Goal: Information Seeking & Learning: Learn about a topic

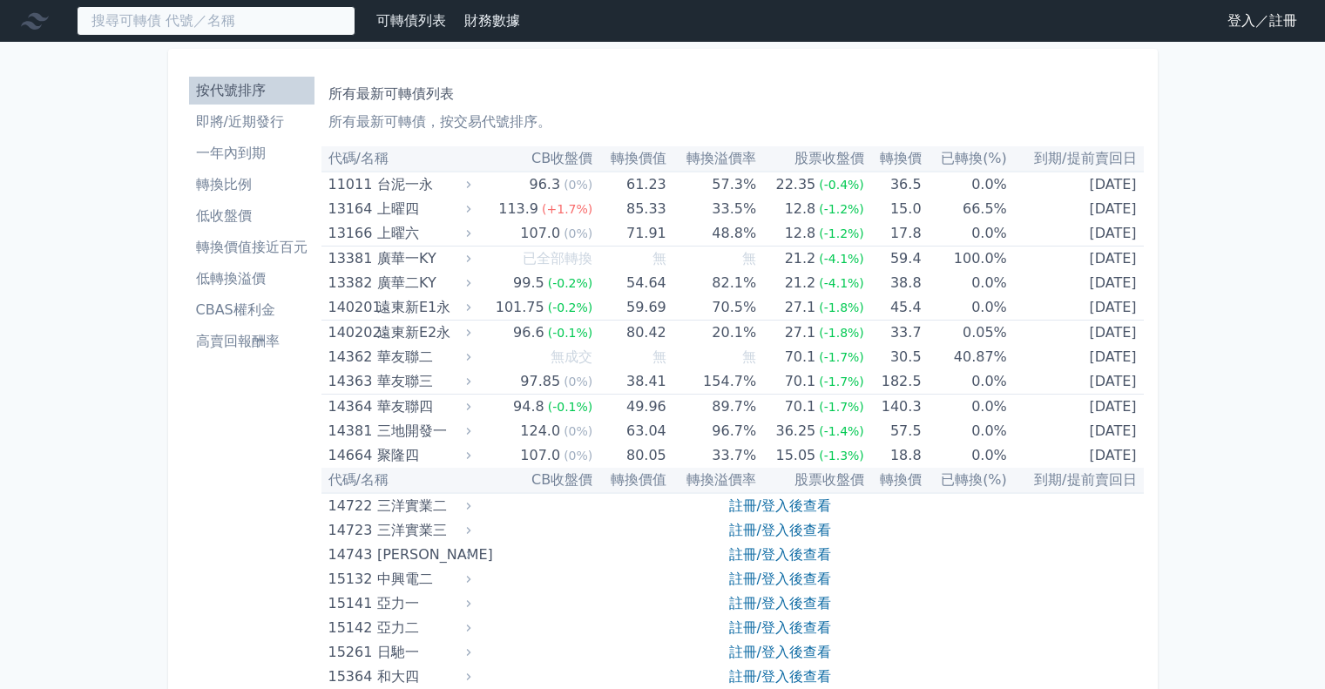
click at [204, 26] on input at bounding box center [216, 21] width 279 height 30
click at [798, 509] on link "註冊/登入後查看" at bounding box center [780, 505] width 102 height 17
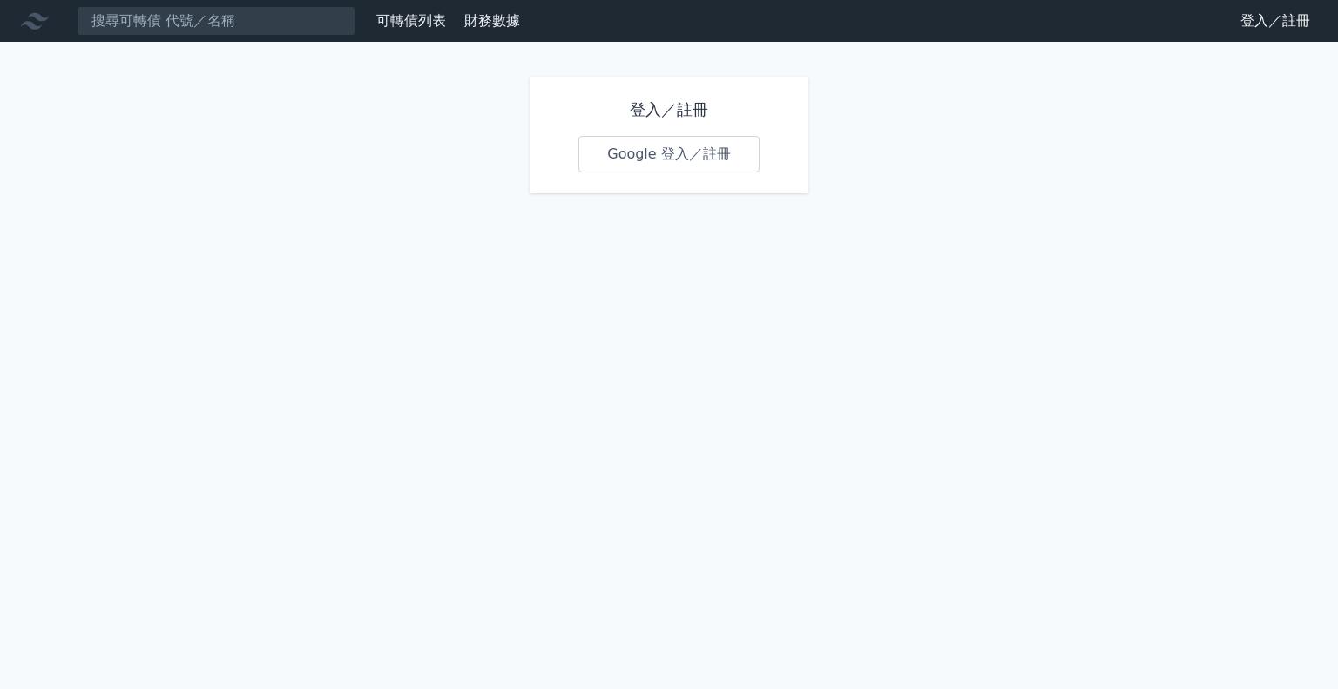
drag, startPoint x: 702, startPoint y: 149, endPoint x: 680, endPoint y: 149, distance: 21.8
click at [680, 149] on link "Google 登入／註冊" at bounding box center [668, 154] width 181 height 37
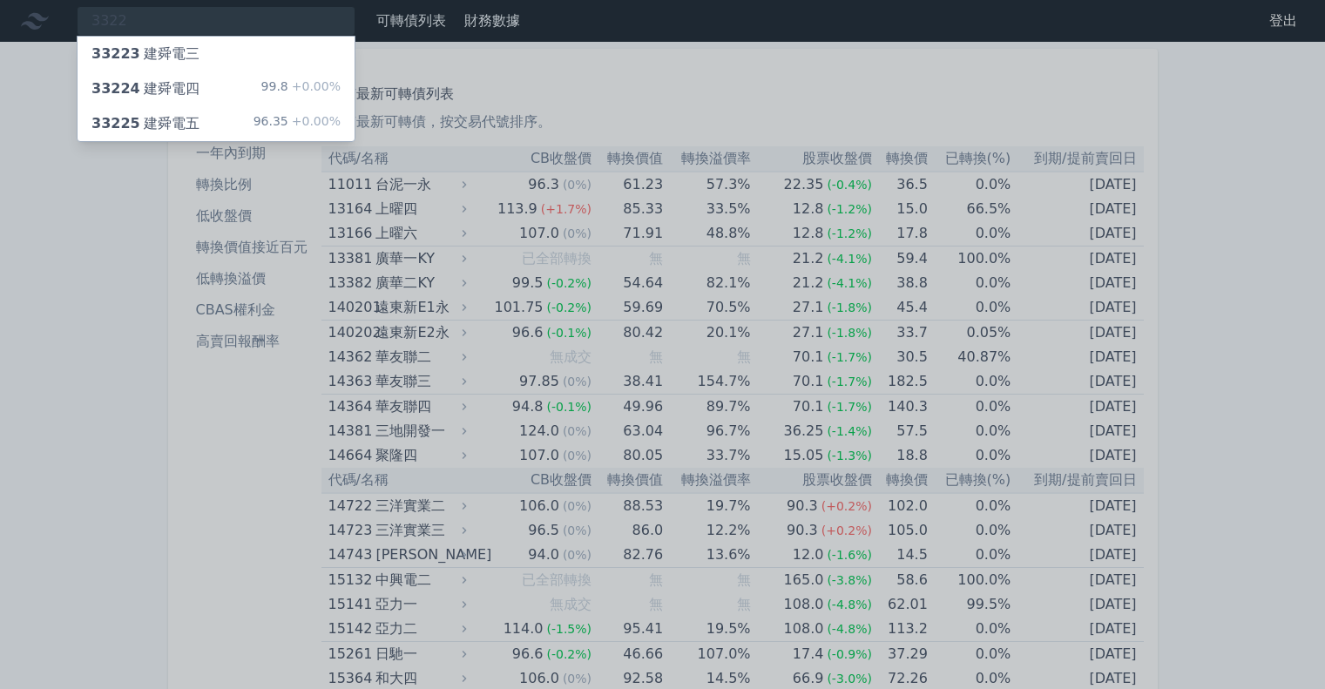
type input "3322"
click at [105, 126] on span "33225" at bounding box center [115, 123] width 49 height 17
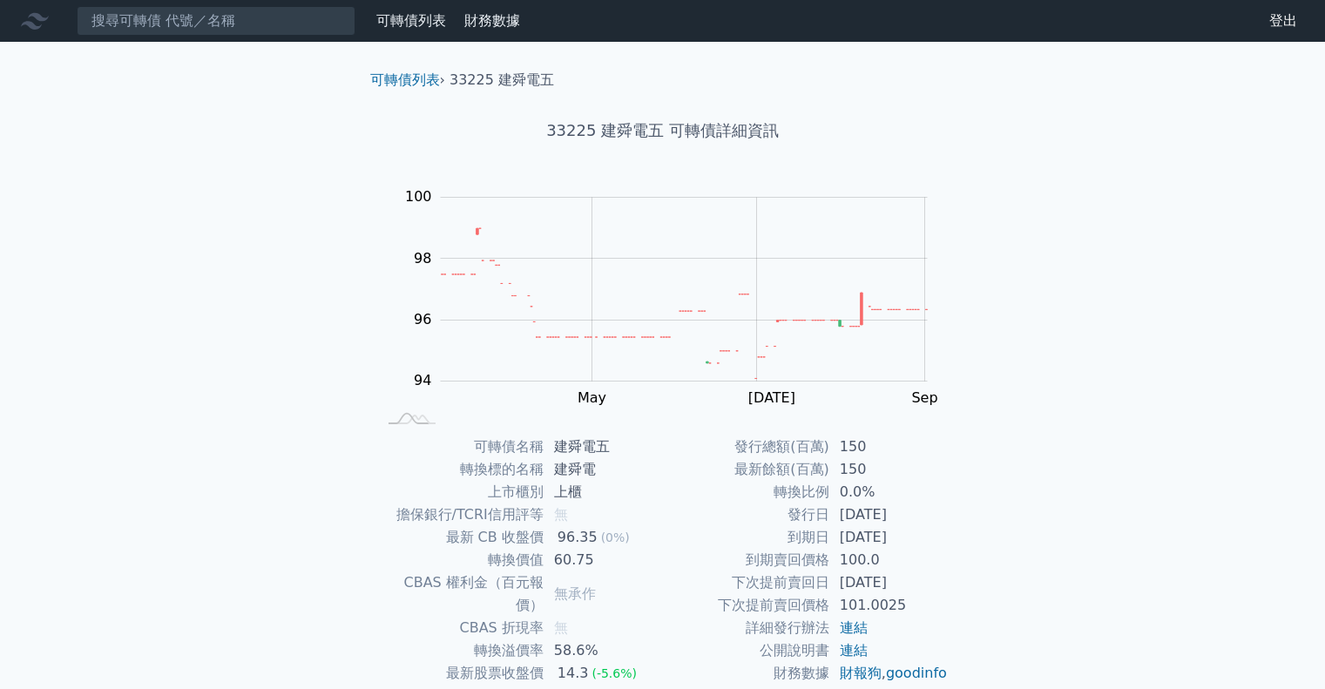
scroll to position [118, 0]
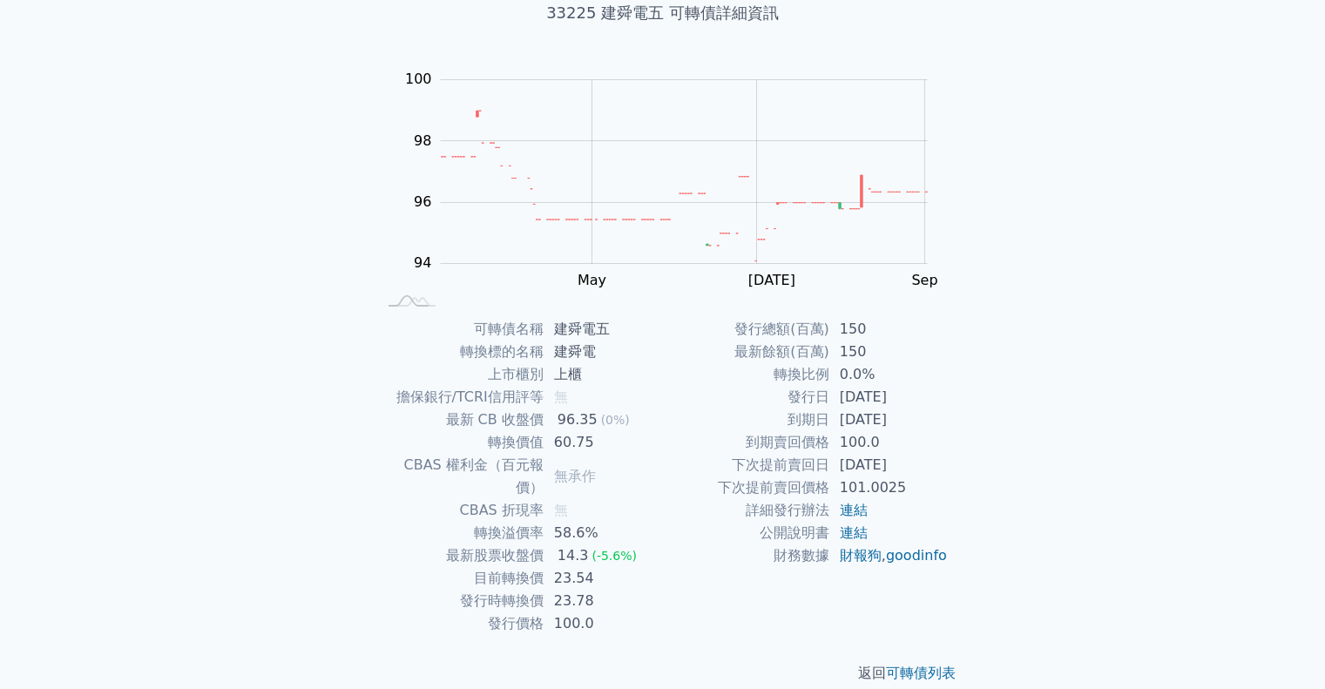
click at [875, 472] on td "[DATE]" at bounding box center [888, 465] width 119 height 23
click at [873, 472] on td "[DATE]" at bounding box center [888, 465] width 119 height 23
click at [910, 455] on td "[DATE]" at bounding box center [888, 465] width 119 height 23
drag, startPoint x: 829, startPoint y: 419, endPoint x: 944, endPoint y: 419, distance: 115.0
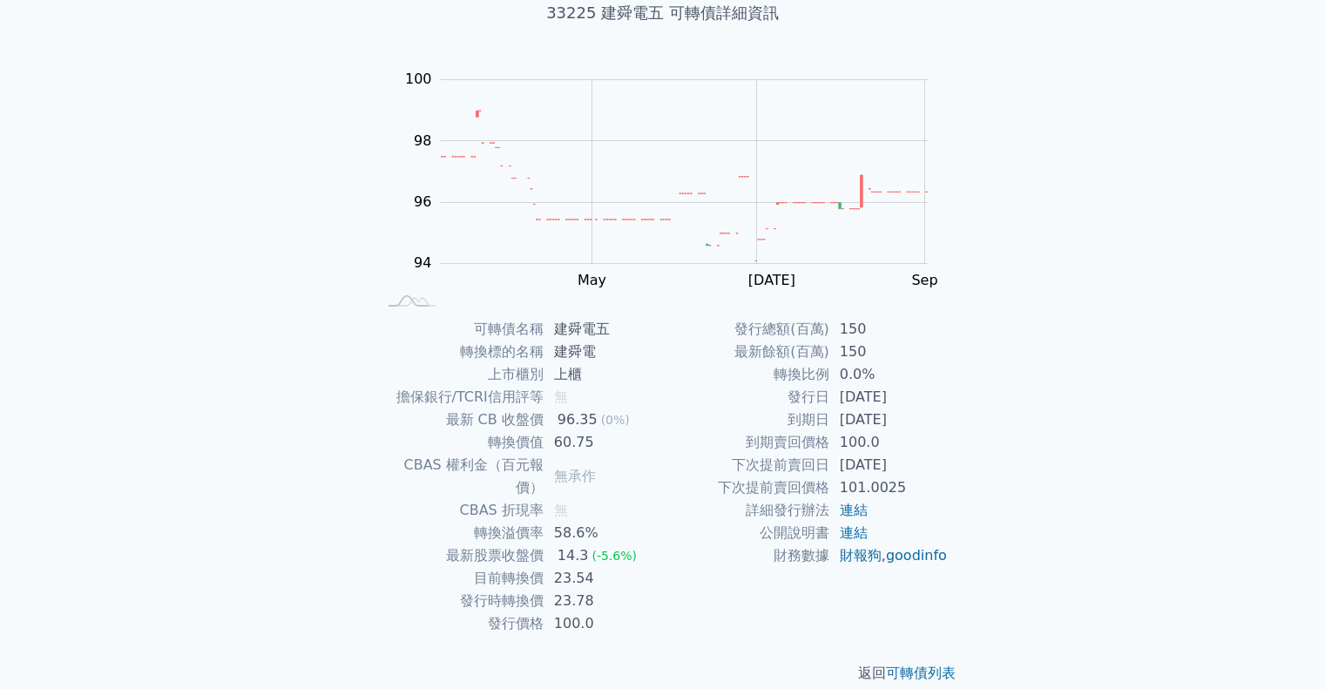
click at [944, 419] on td "[DATE]" at bounding box center [888, 420] width 119 height 23
click at [1010, 416] on div "可轉債列表 財務數據 可轉債列表 財務數據 登出 登出 可轉債列表 › 33225 建舜電五 33225 建舜電五 可轉債詳細資訊 Zoom Out 100 …" at bounding box center [662, 296] width 1325 height 829
click at [583, 567] on td "23.54" at bounding box center [603, 578] width 119 height 23
click at [584, 567] on td "23.54" at bounding box center [603, 578] width 119 height 23
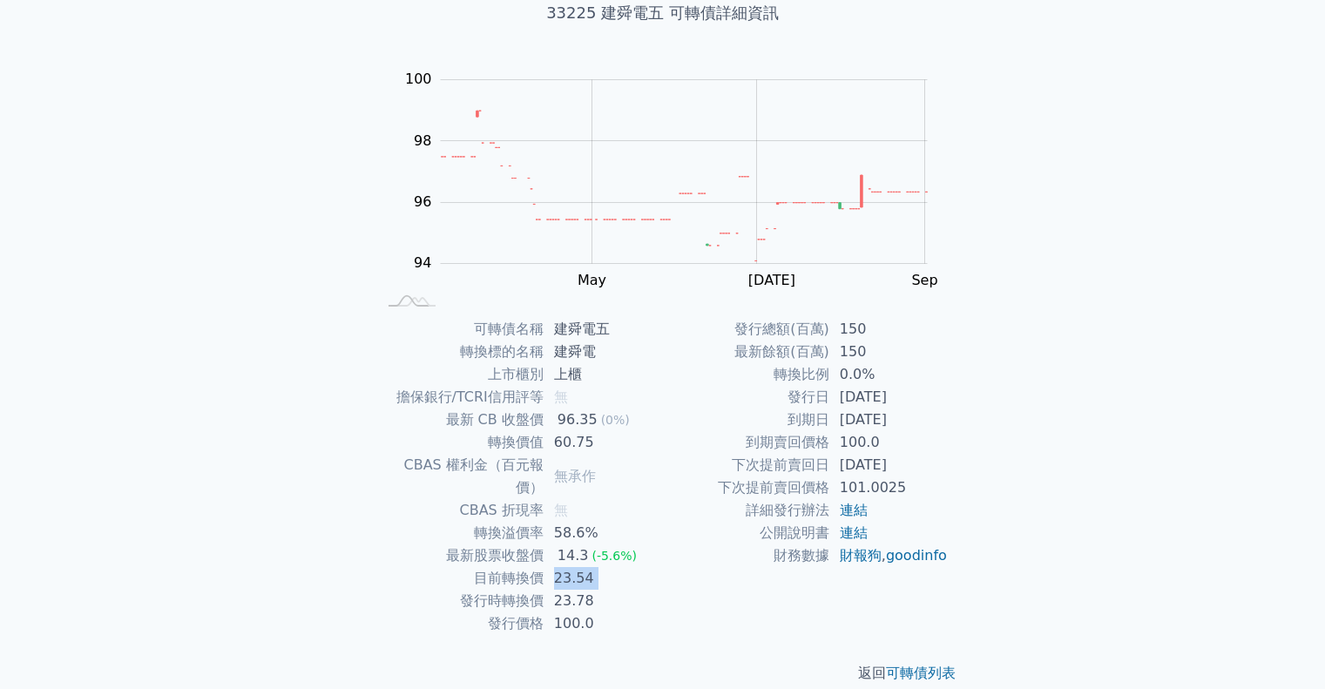
click at [569, 590] on td "23.78" at bounding box center [603, 601] width 119 height 23
click at [174, 463] on div "可轉債列表 財務數據 可轉債列表 財務數據 登出 登出 可轉債列表 › 33225 建舜電五 33225 建舜電五 可轉債詳細資訊 Zoom Out 100 …" at bounding box center [662, 296] width 1325 height 829
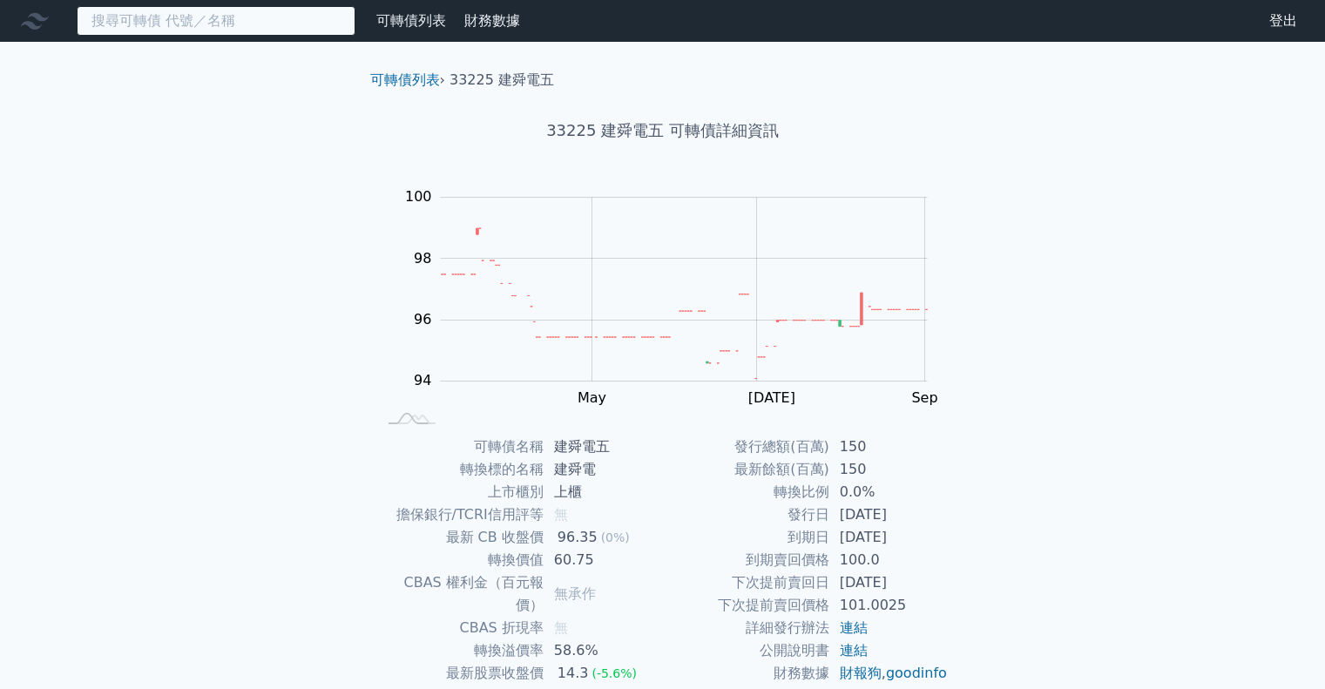
click at [181, 24] on input at bounding box center [216, 21] width 279 height 30
click at [183, 24] on input at bounding box center [216, 21] width 279 height 30
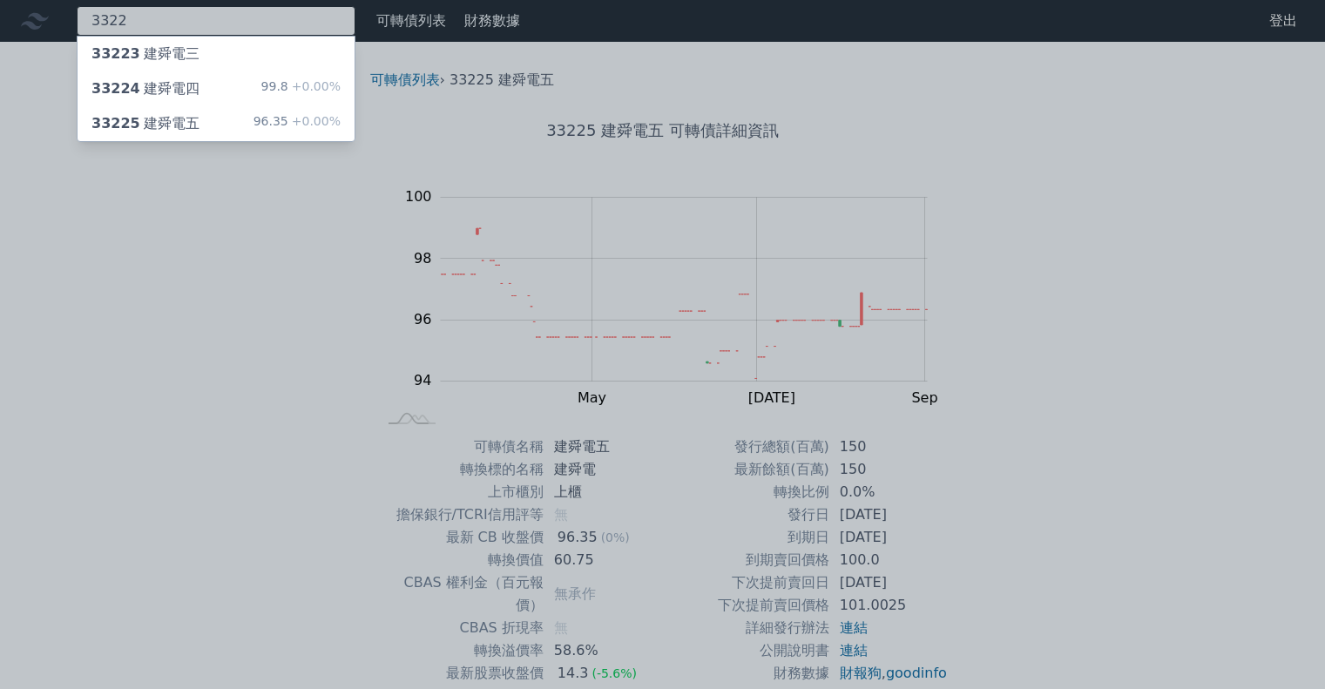
type input "3322"
click at [179, 86] on div "33224 建舜電四" at bounding box center [145, 88] width 108 height 21
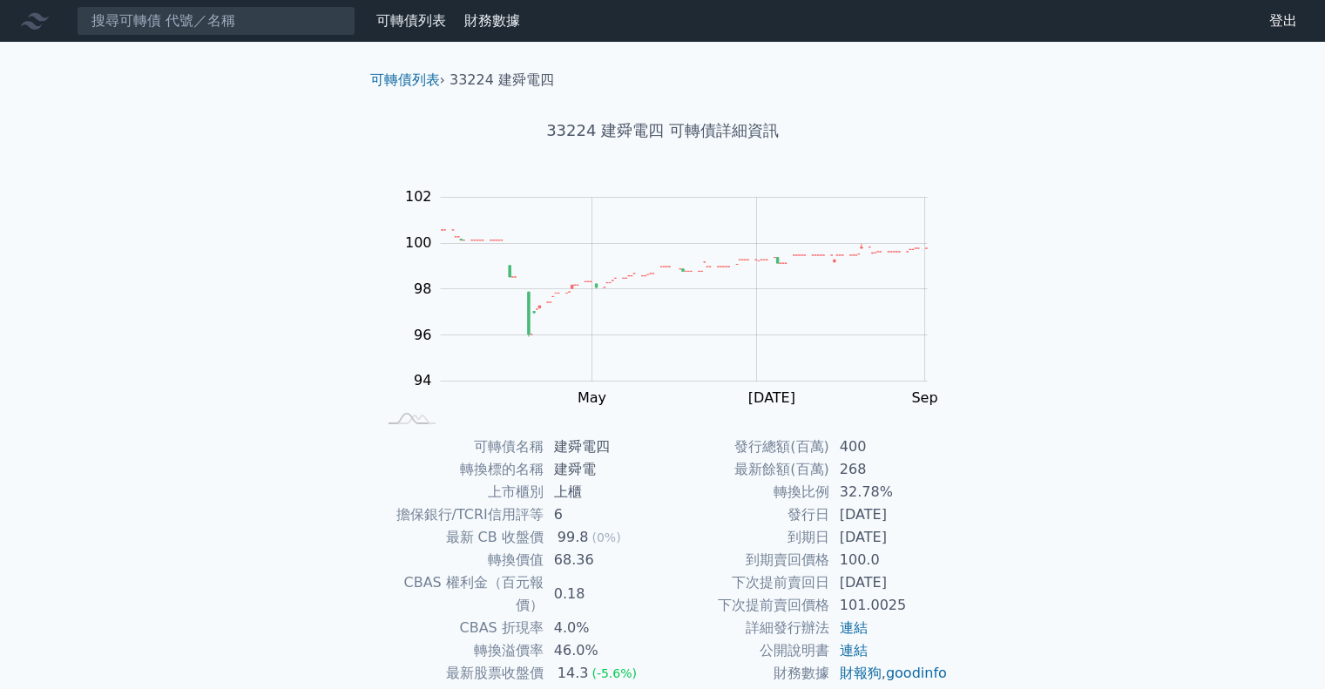
scroll to position [118, 0]
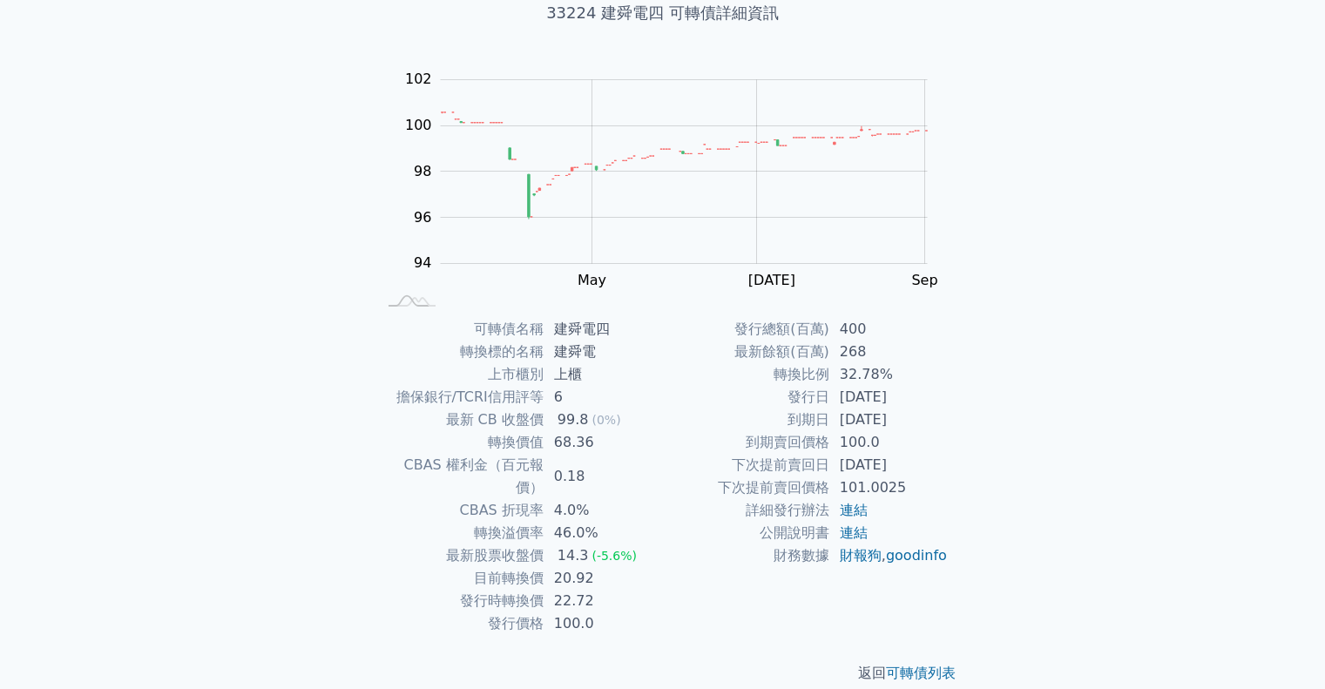
drag, startPoint x: 836, startPoint y: 418, endPoint x: 932, endPoint y: 420, distance: 95.8
click at [932, 420] on td "[DATE]" at bounding box center [888, 420] width 119 height 23
click at [866, 379] on td "32.78%" at bounding box center [888, 374] width 119 height 23
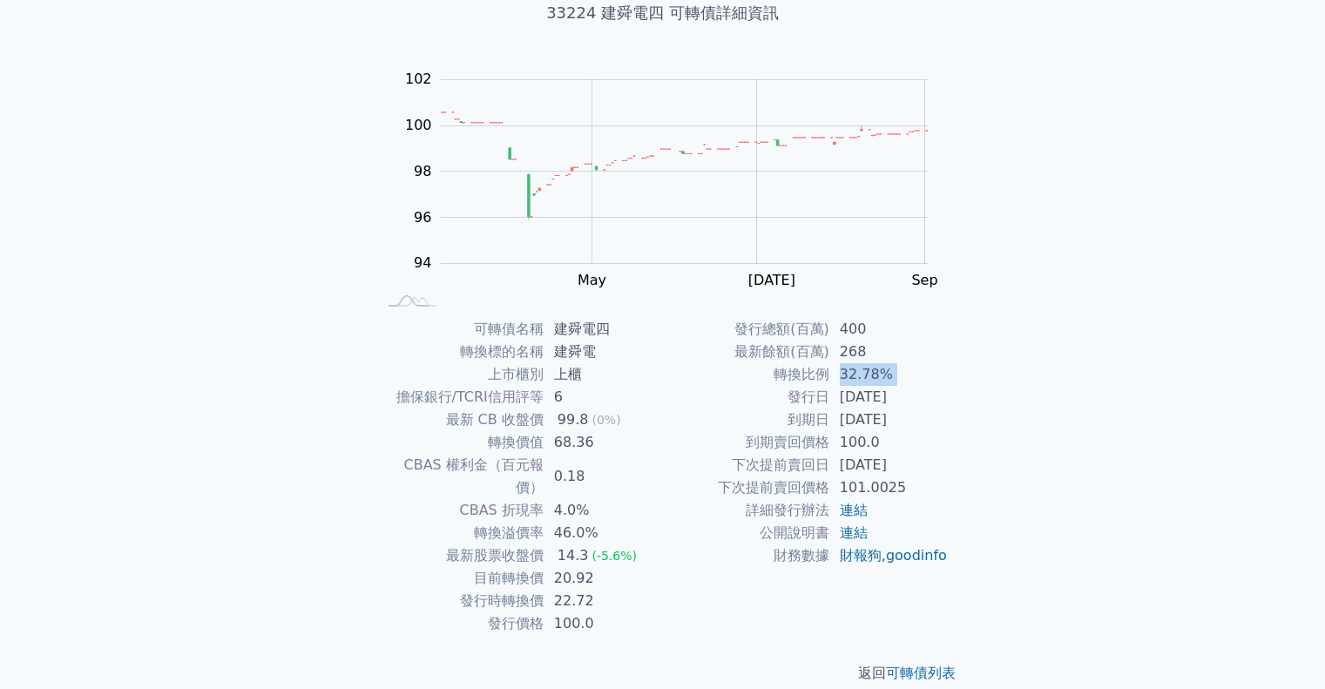
click at [573, 567] on td "20.92" at bounding box center [603, 578] width 119 height 23
click at [625, 567] on td "20.92" at bounding box center [603, 578] width 119 height 23
click at [856, 418] on td "[DATE]" at bounding box center [888, 420] width 119 height 23
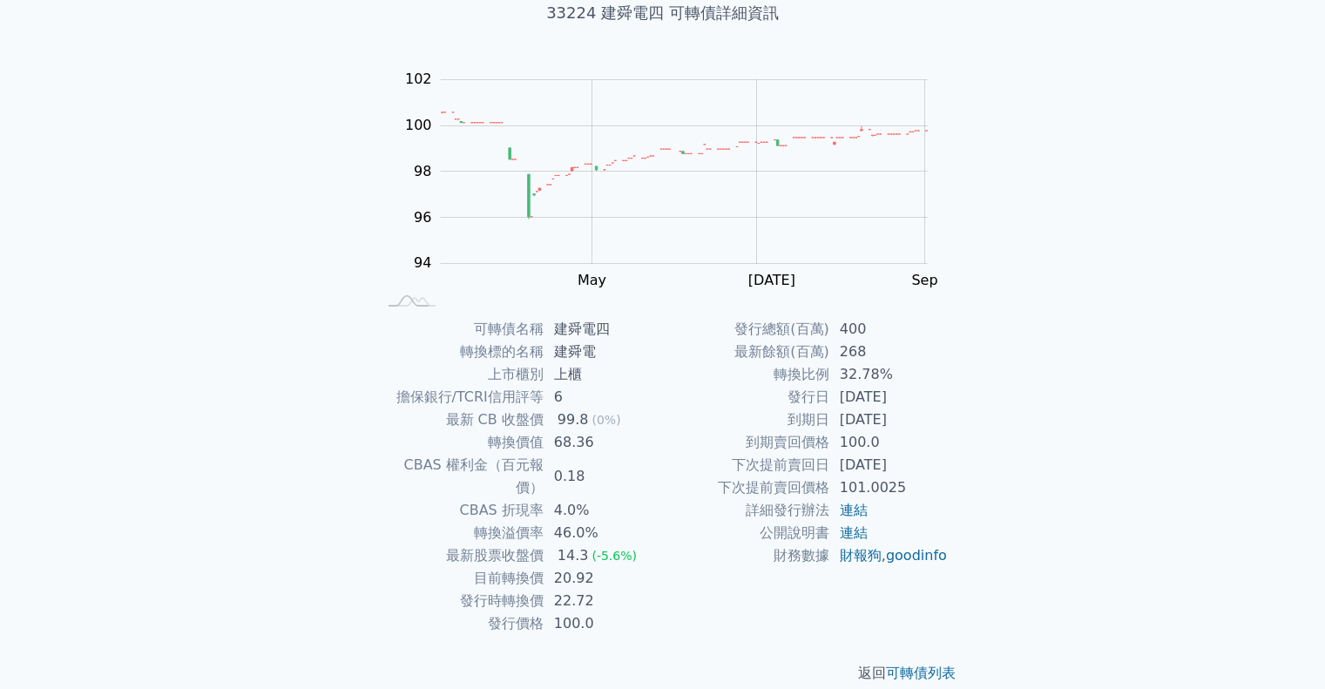
click at [856, 418] on td "[DATE]" at bounding box center [888, 420] width 119 height 23
click at [726, 429] on td "到期日" at bounding box center [746, 420] width 166 height 23
drag, startPoint x: 842, startPoint y: 422, endPoint x: 930, endPoint y: 421, distance: 88.0
click at [930, 421] on td "[DATE]" at bounding box center [888, 420] width 119 height 23
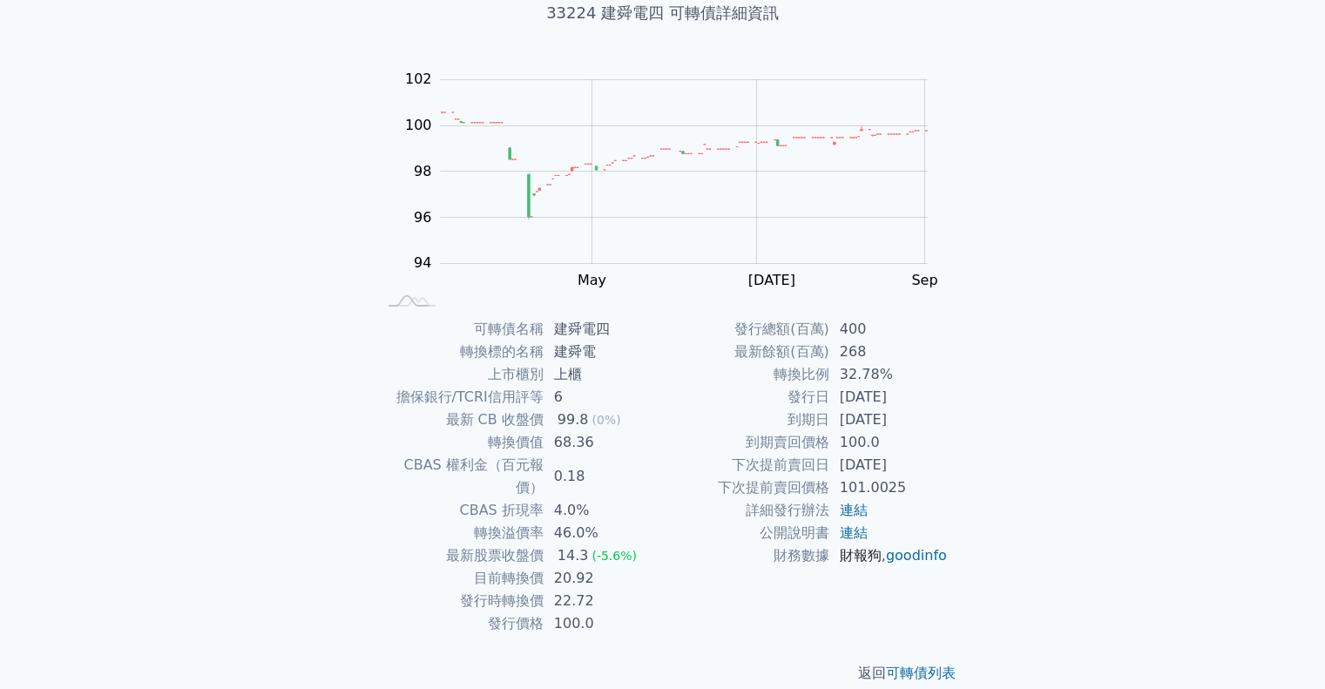
click at [864, 557] on link "財報狗" at bounding box center [861, 555] width 42 height 17
